Goal: Information Seeking & Learning: Learn about a topic

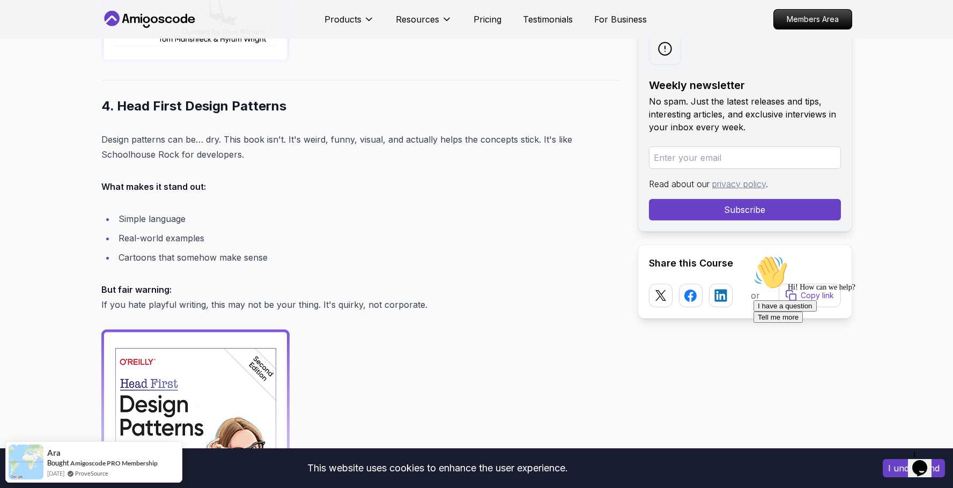
scroll to position [2179, 0]
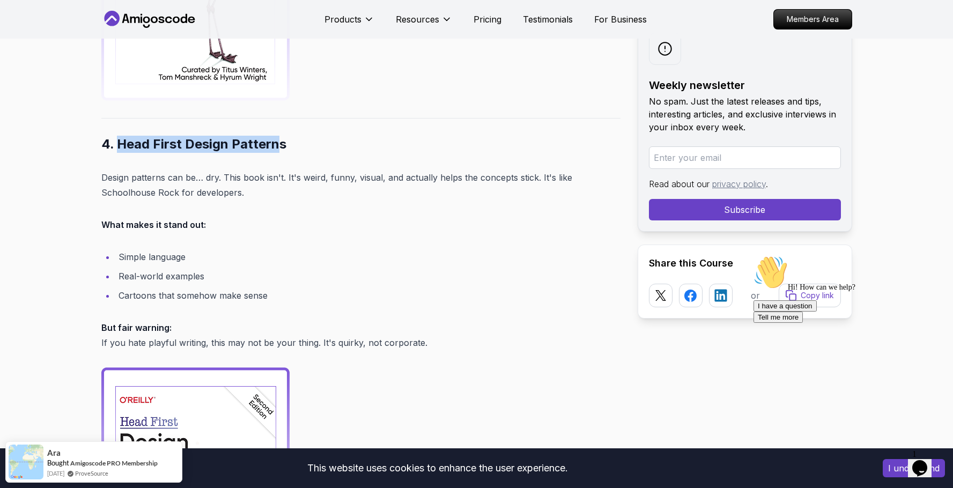
drag, startPoint x: 117, startPoint y: 129, endPoint x: 275, endPoint y: 126, distance: 157.2
click at [275, 136] on h2 "4. Head First Design Patterns" at bounding box center [360, 144] width 519 height 17
copy h2 "Head First Design Pattern"
click at [408, 269] on li "Real-world examples" at bounding box center [367, 276] width 505 height 15
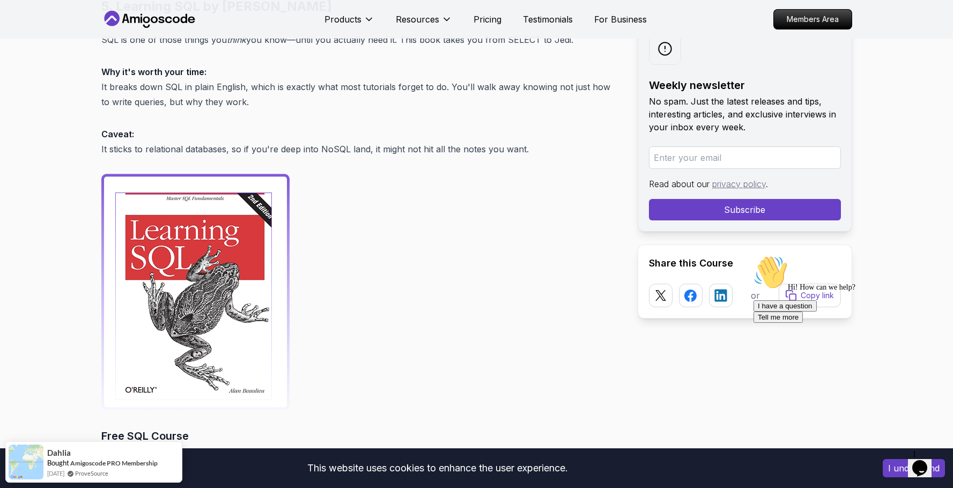
scroll to position [2731, 0]
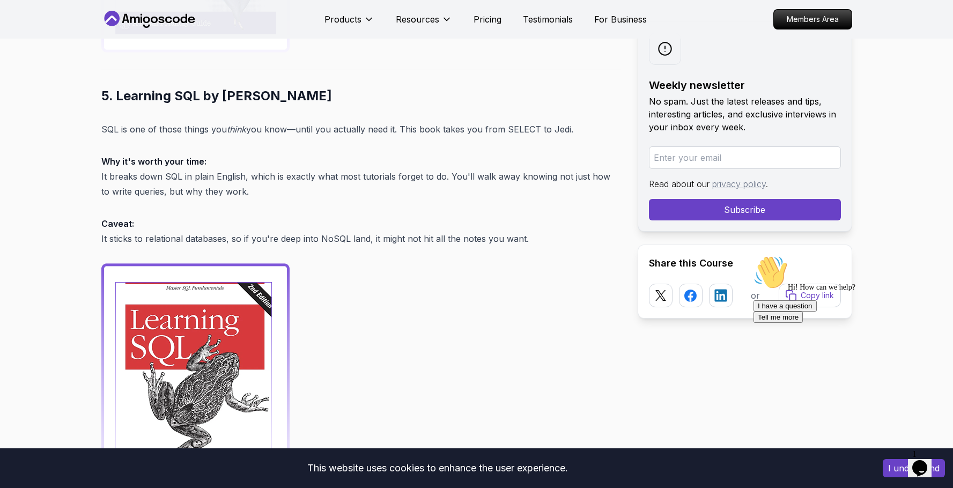
click at [184, 87] on h2 "5. Learning SQL by [PERSON_NAME]" at bounding box center [360, 95] width 519 height 17
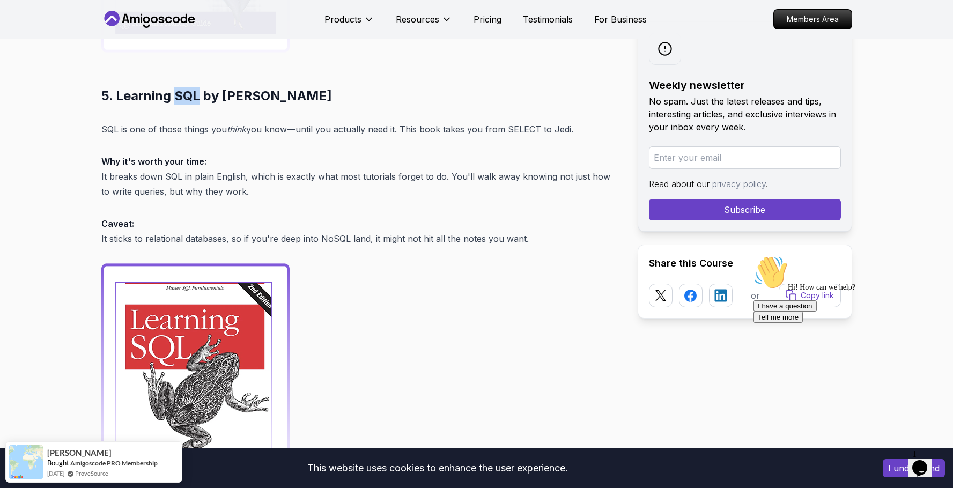
copy h2 "SQL"
drag, startPoint x: 116, startPoint y: 81, endPoint x: 198, endPoint y: 82, distance: 81.5
click at [198, 87] on h2 "5. Learning SQL by [PERSON_NAME]" at bounding box center [360, 95] width 519 height 17
copy h2 "Learning SQL"
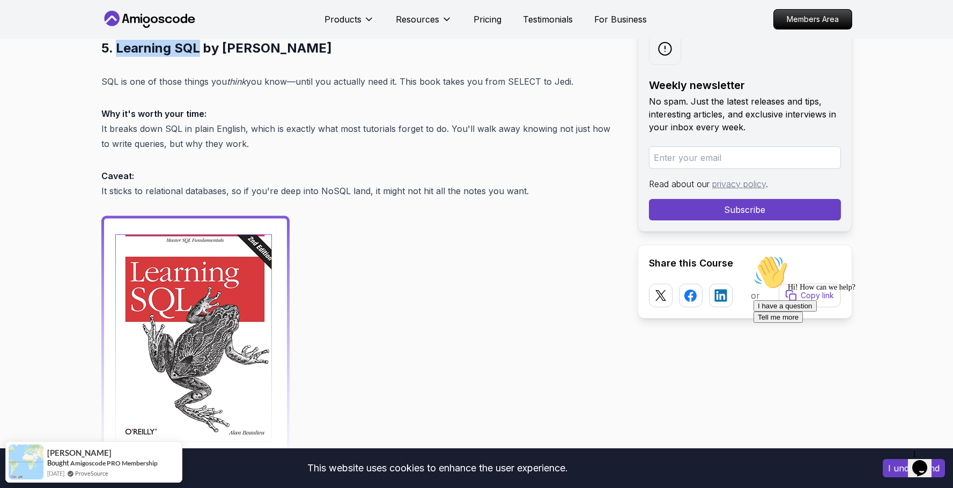
scroll to position [2779, 0]
